Goal: Information Seeking & Learning: Learn about a topic

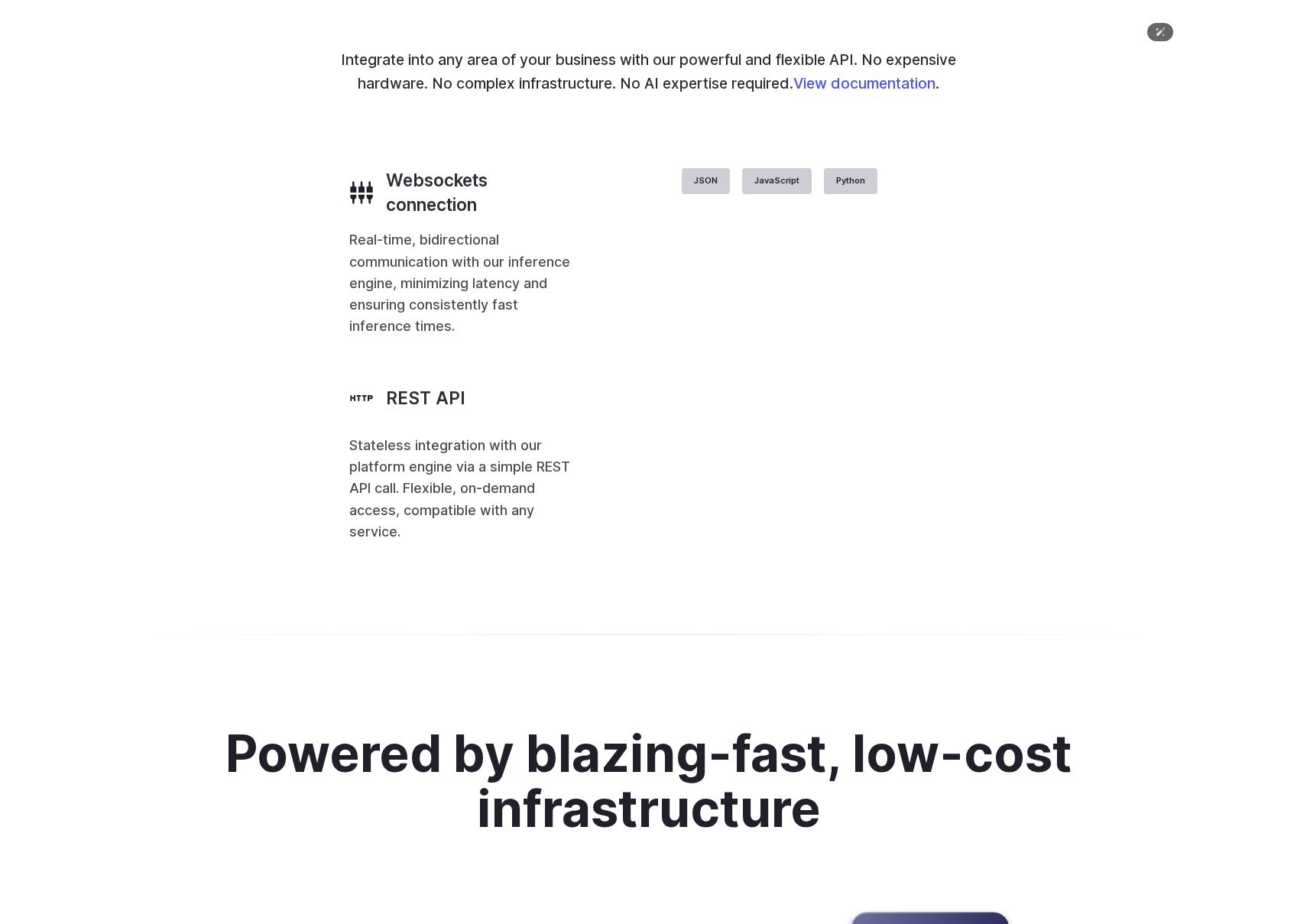
scroll to position [3794, 0]
